Goal: Information Seeking & Learning: Learn about a topic

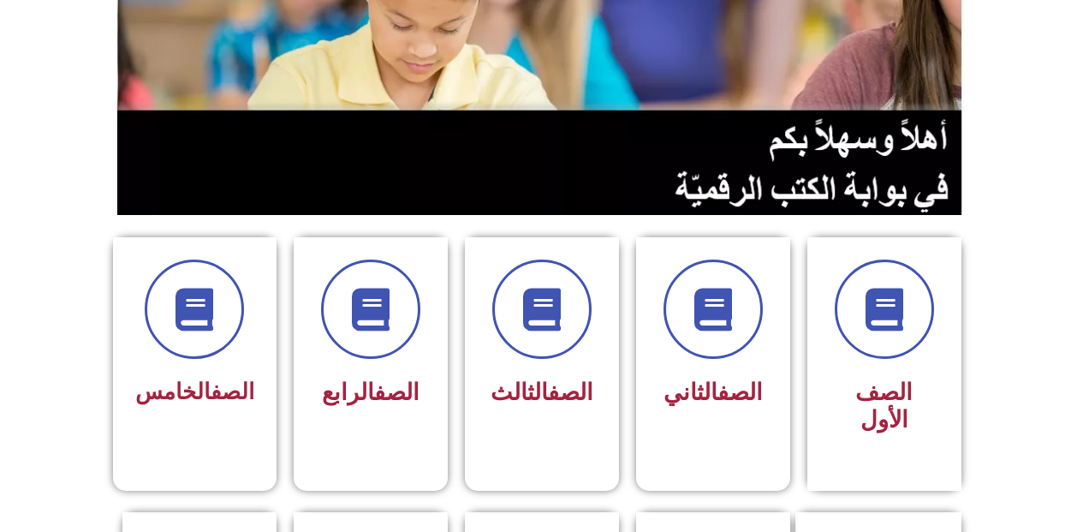
scroll to position [253, 0]
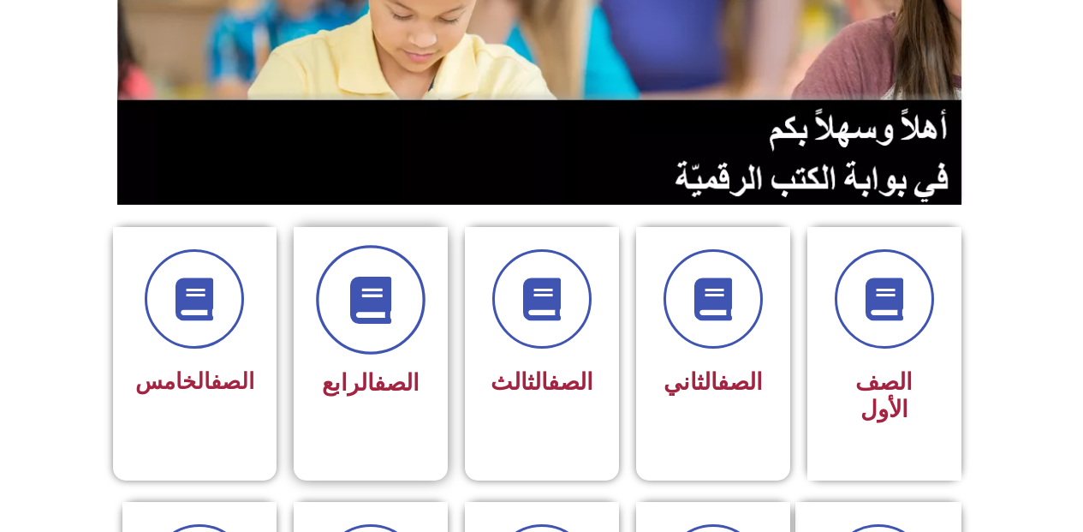
click at [353, 348] on span at bounding box center [371, 300] width 110 height 110
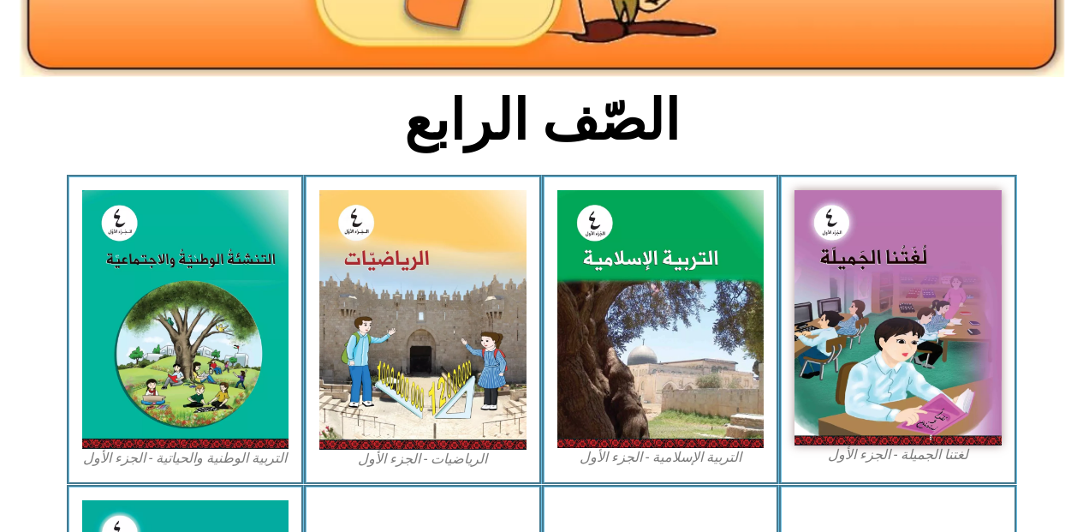
scroll to position [359, 0]
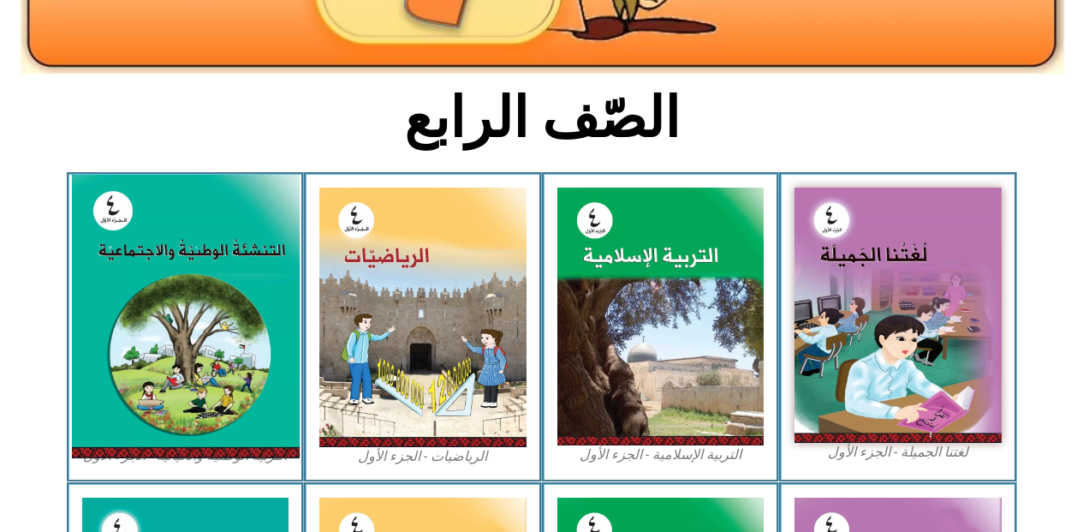
click at [163, 272] on img at bounding box center [185, 316] width 228 height 283
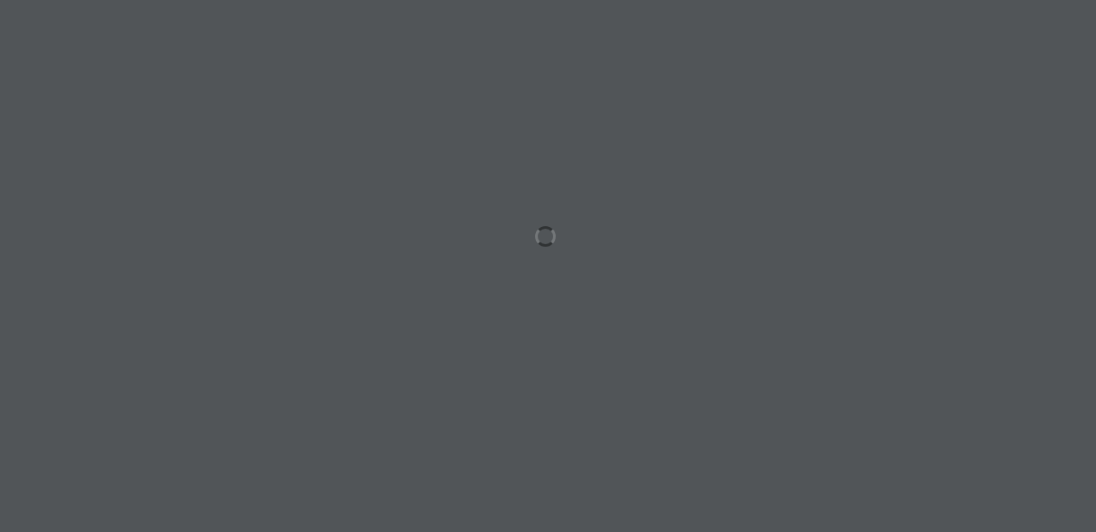
drag, startPoint x: 0, startPoint y: 0, endPoint x: 163, endPoint y: 272, distance: 317.5
click at [163, 272] on div at bounding box center [548, 266] width 1096 height 532
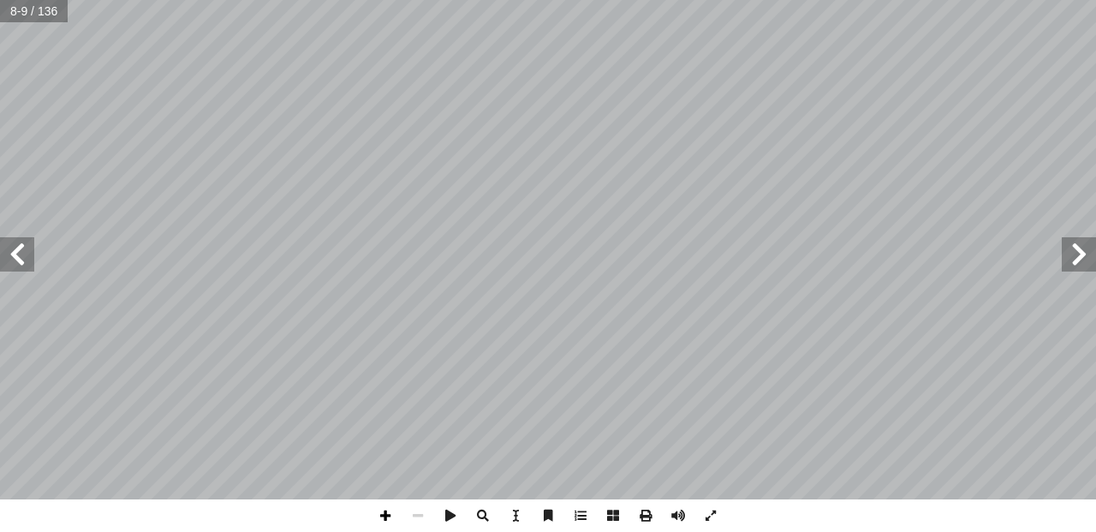
click at [384, 514] on span at bounding box center [385, 515] width 33 height 33
click at [385, 506] on span at bounding box center [385, 515] width 33 height 33
click at [383, 511] on span at bounding box center [385, 515] width 33 height 33
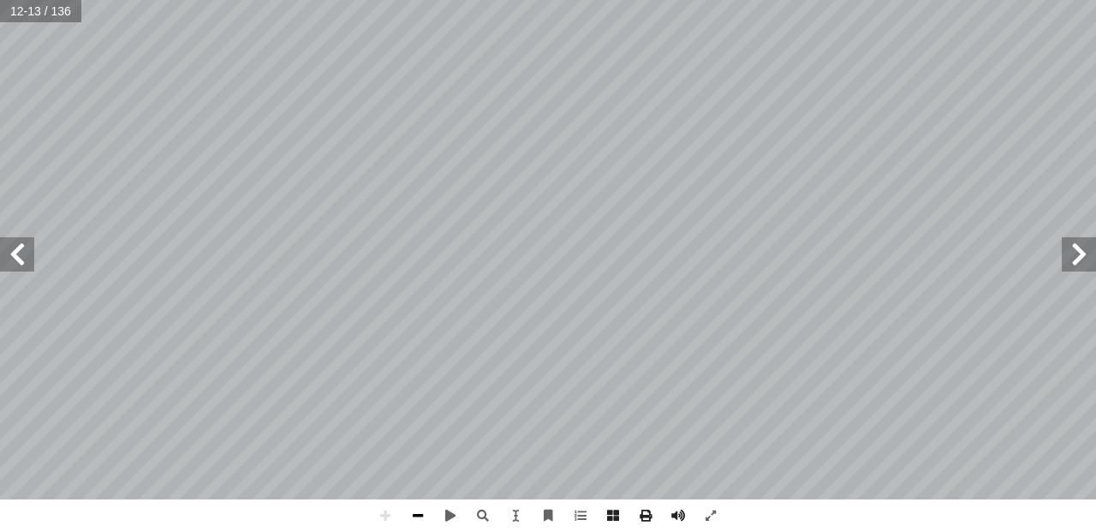
click at [420, 517] on span at bounding box center [417, 515] width 33 height 33
